Goal: Task Accomplishment & Management: Manage account settings

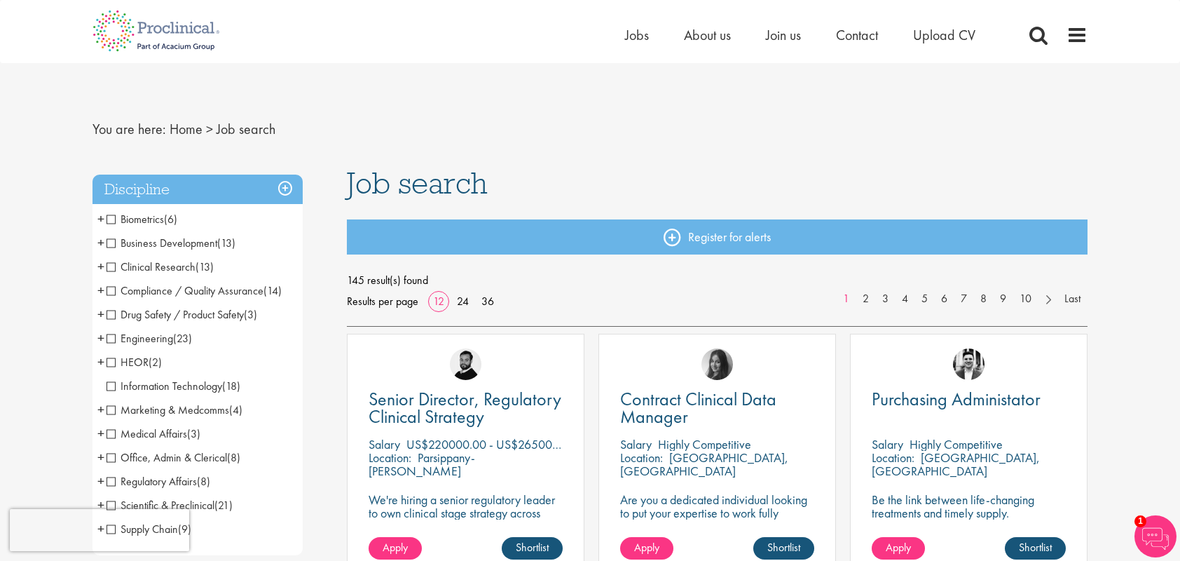
click at [154, 217] on span "Biometrics" at bounding box center [135, 219] width 57 height 15
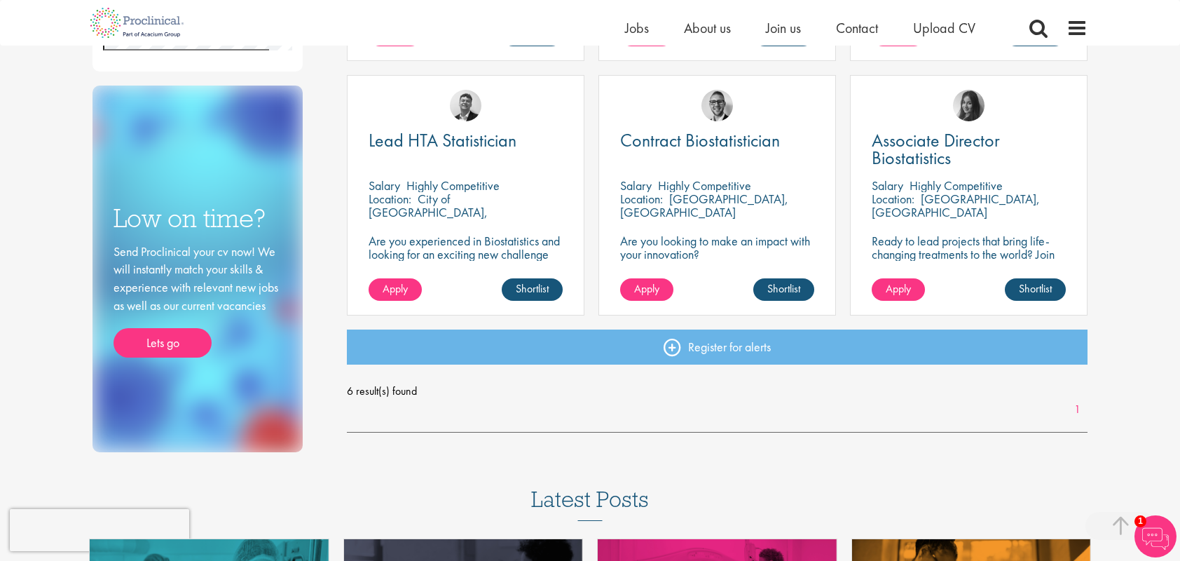
scroll to position [70, 0]
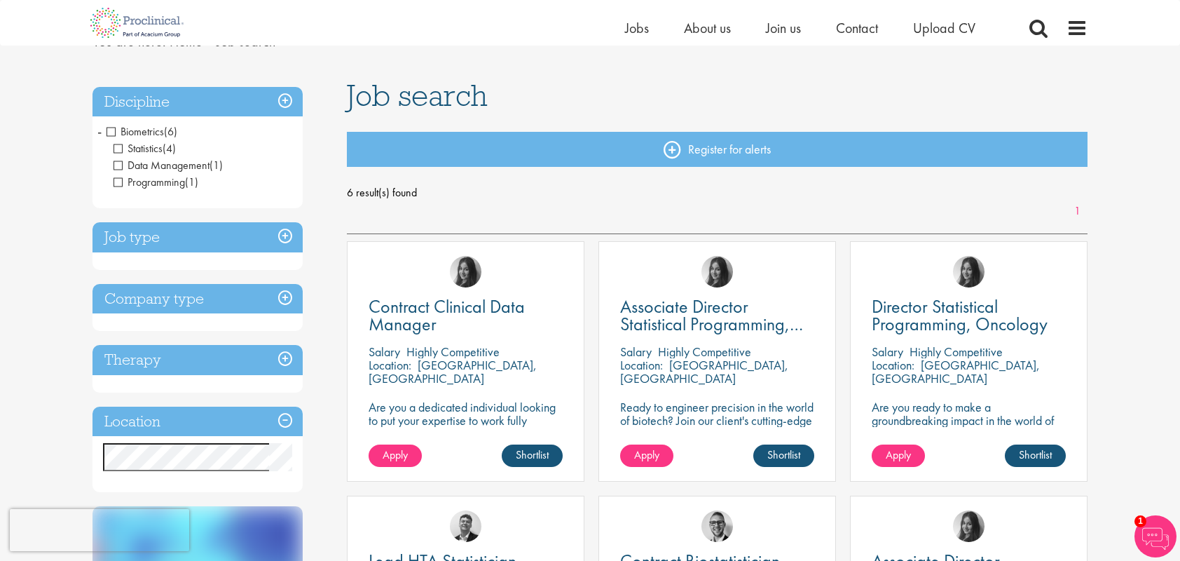
click at [719, 391] on div "Associate Director Statistical Programming, Oncology [GEOGRAPHIC_DATA] Highly C…" at bounding box center [718, 361] width 238 height 240
click at [754, 319] on span "Associate Director Statistical Programming, Oncology" at bounding box center [711, 323] width 183 height 59
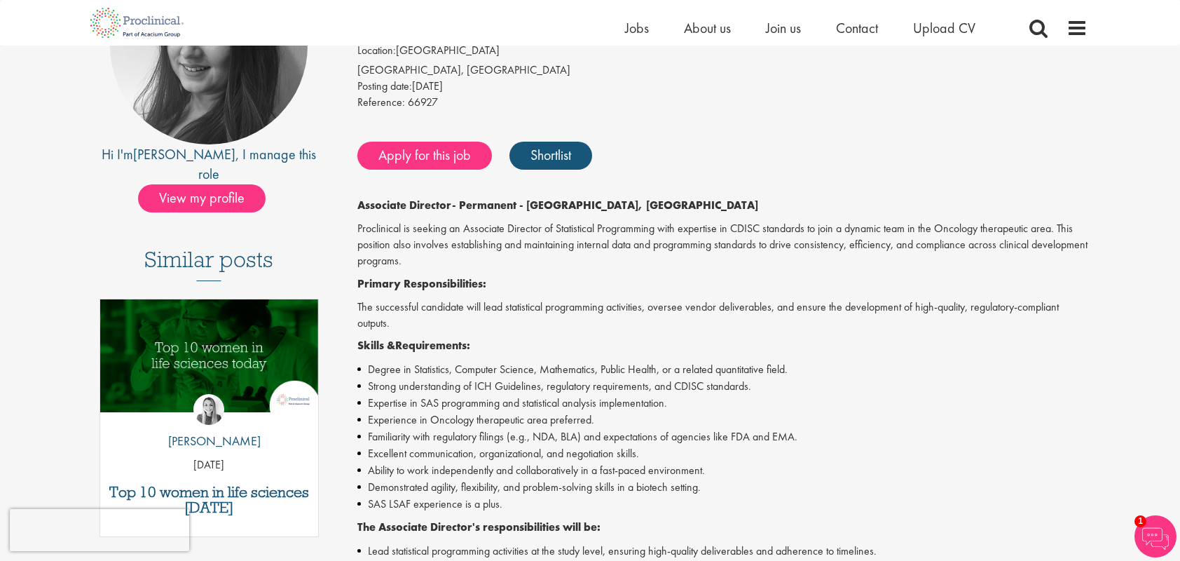
scroll to position [70, 0]
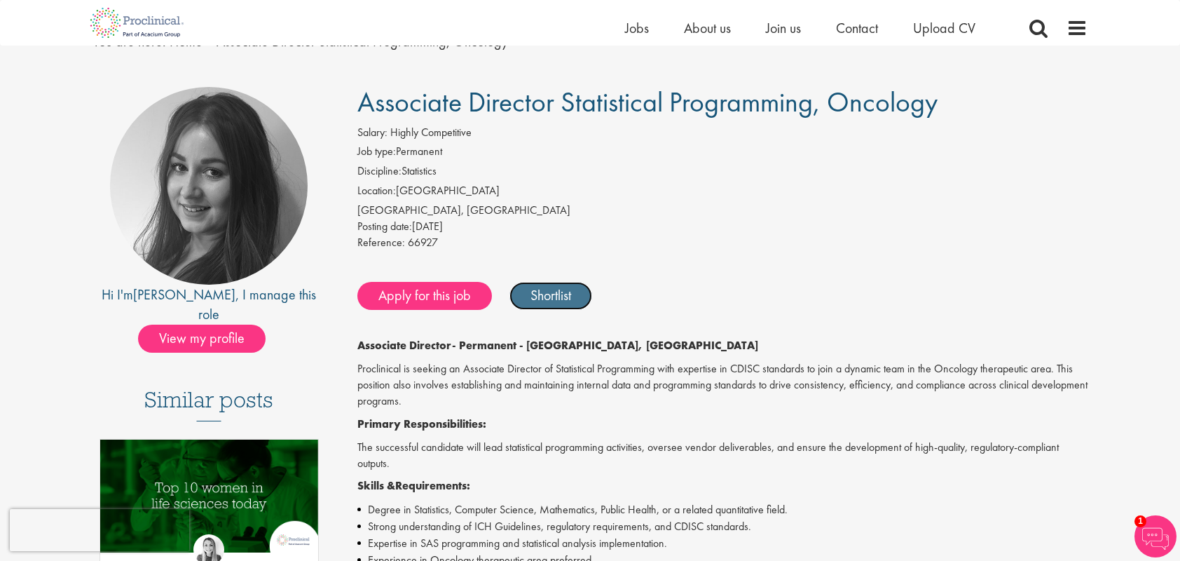
click at [569, 292] on link "Shortlist" at bounding box center [551, 296] width 83 height 28
click at [590, 299] on link "Shortlisted" at bounding box center [558, 296] width 97 height 28
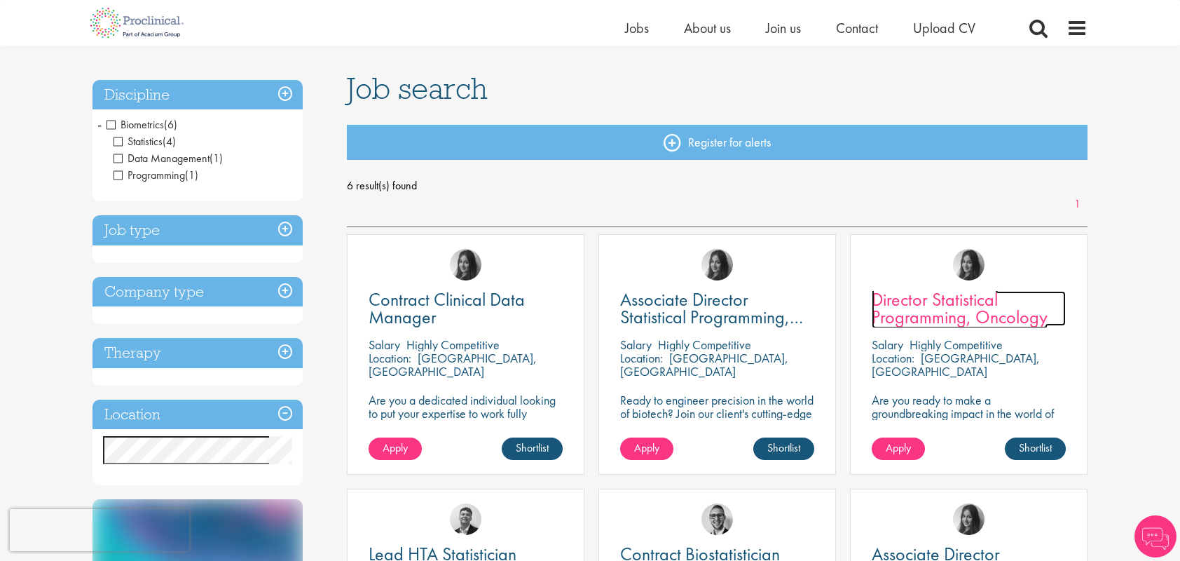
click at [941, 311] on span "Director Statistical Programming, Oncology" at bounding box center [960, 307] width 176 height 41
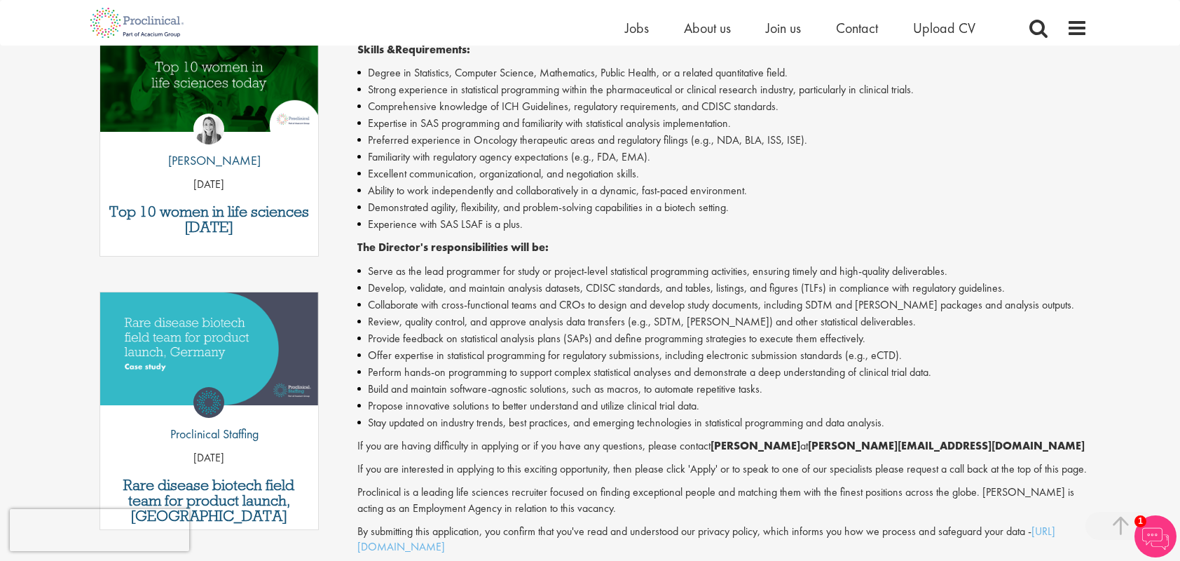
scroll to position [350, 0]
